Goal: Task Accomplishment & Management: Manage account settings

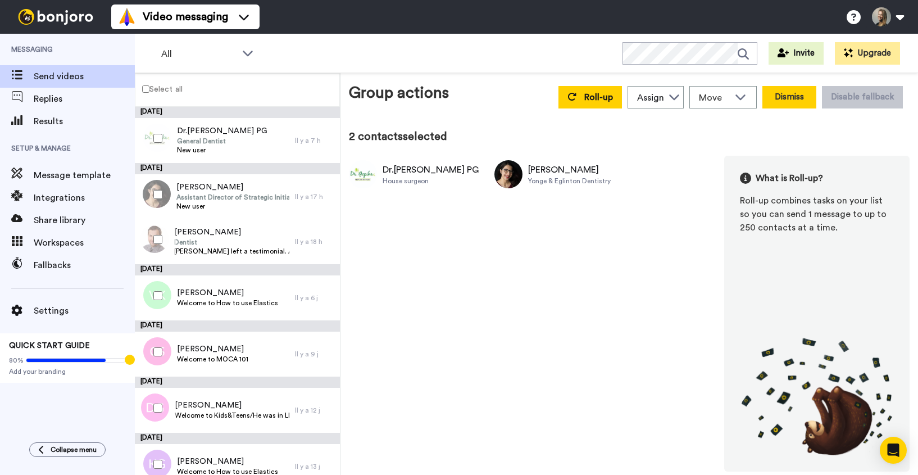
click at [790, 100] on button "Dismiss" at bounding box center [789, 97] width 54 height 22
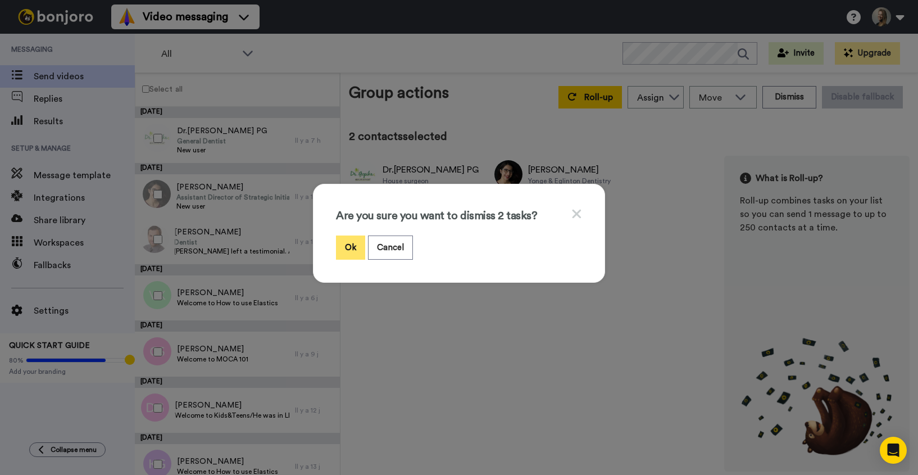
click at [345, 249] on button "Ok" at bounding box center [350, 247] width 29 height 24
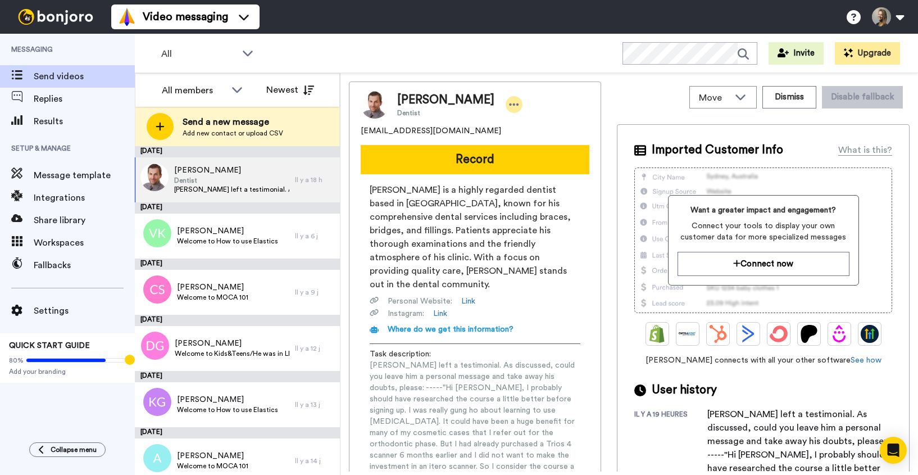
click at [505, 106] on div at bounding box center [513, 104] width 17 height 17
click at [521, 120] on li "Edit contact" at bounding box center [521, 124] width 81 height 16
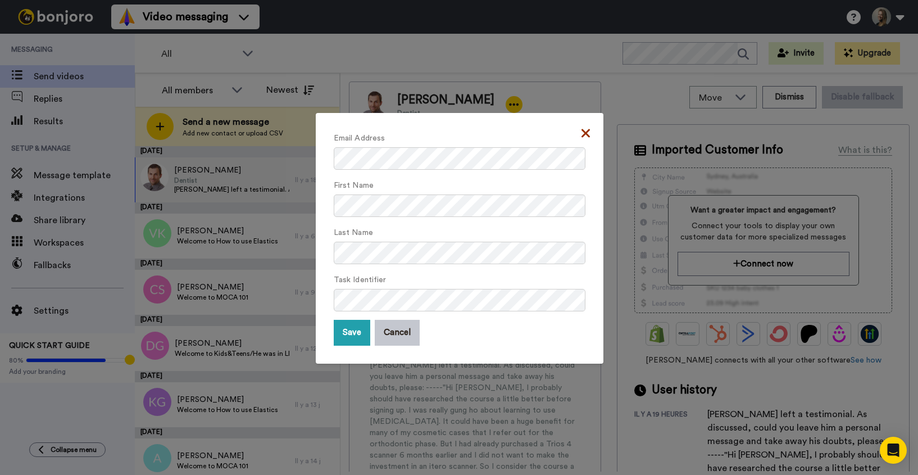
click at [585, 129] on icon at bounding box center [585, 132] width 8 height 13
